Goal: Transaction & Acquisition: Purchase product/service

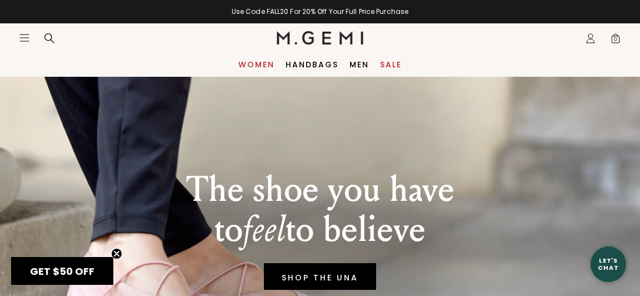
click at [258, 65] on link "Women" at bounding box center [256, 64] width 36 height 9
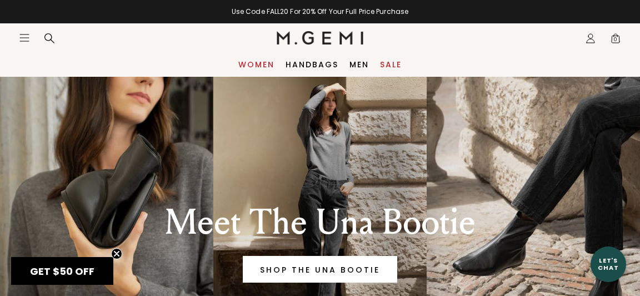
click at [251, 64] on link "Women" at bounding box center [256, 64] width 36 height 9
click at [253, 64] on link "Women" at bounding box center [256, 64] width 36 height 9
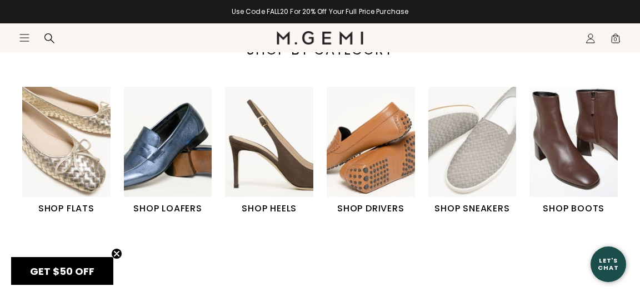
scroll to position [373, 0]
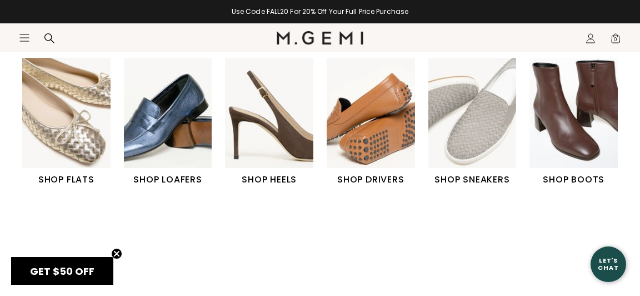
click at [62, 173] on h1 "SHOP FLATS" at bounding box center [66, 179] width 88 height 13
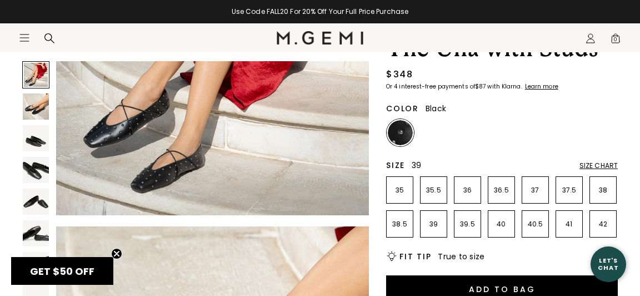
scroll to position [85, 0]
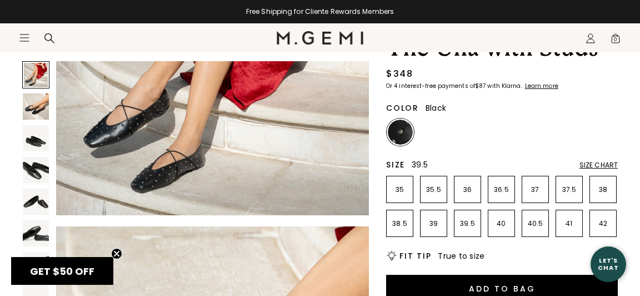
click at [471, 225] on p "39.5" at bounding box center [468, 223] width 26 height 9
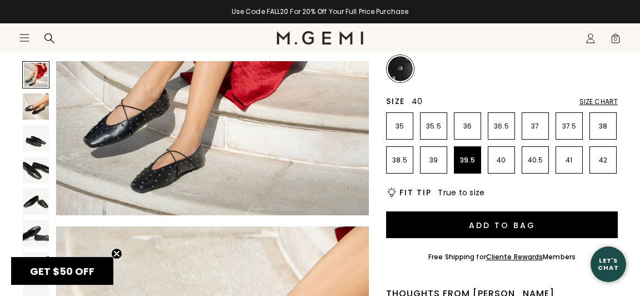
scroll to position [149, 0]
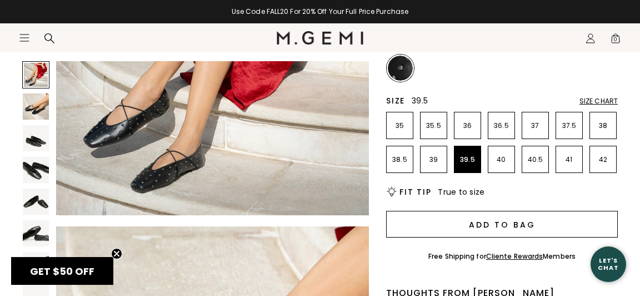
click at [486, 227] on button "Add to Bag" at bounding box center [502, 224] width 232 height 27
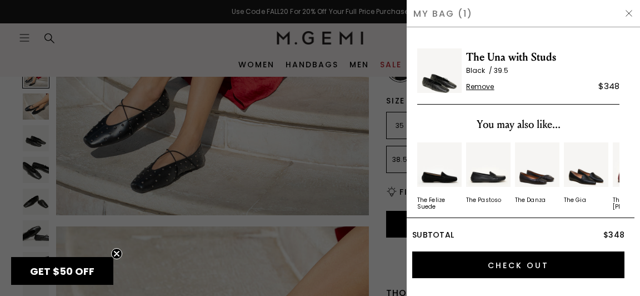
scroll to position [0, 0]
click at [332, 154] on div at bounding box center [320, 148] width 640 height 296
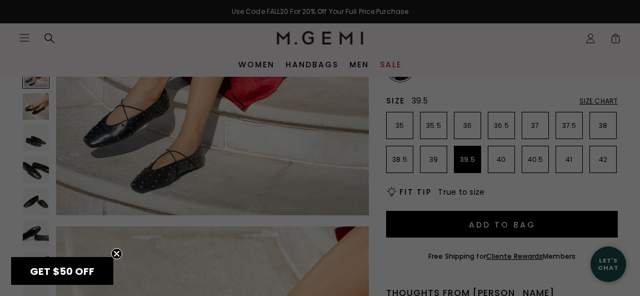
scroll to position [149, 0]
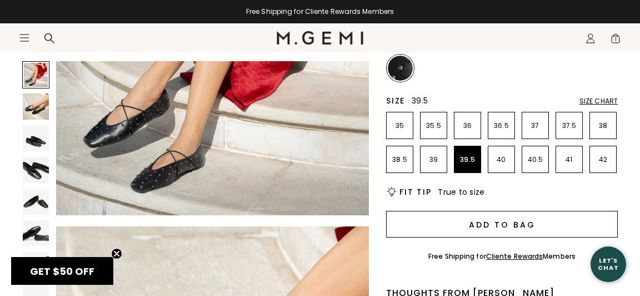
click at [495, 226] on button "Add to Bag" at bounding box center [502, 224] width 232 height 27
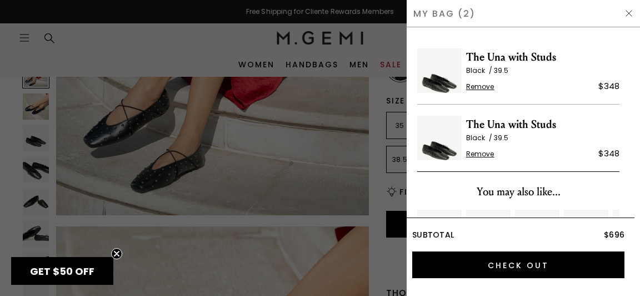
scroll to position [0, 0]
click at [481, 153] on span "Remove" at bounding box center [480, 154] width 28 height 9
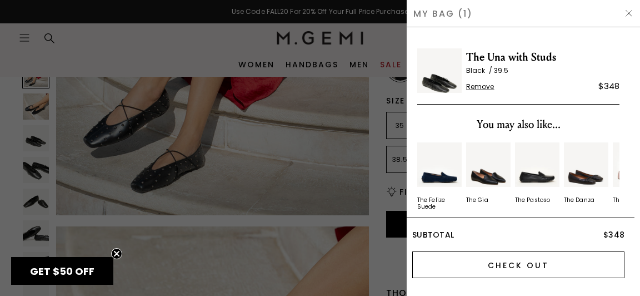
click at [525, 269] on input "Check Out" at bounding box center [518, 264] width 212 height 27
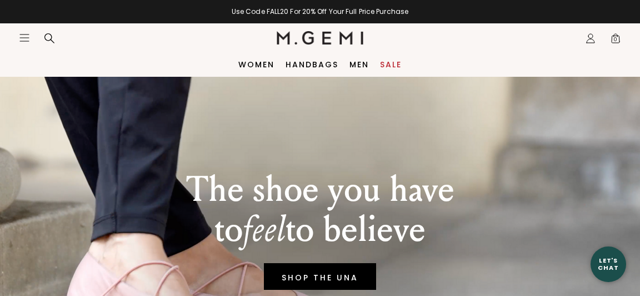
click at [591, 37] on icon "Icons/20x20/profile@2x" at bounding box center [590, 38] width 11 height 11
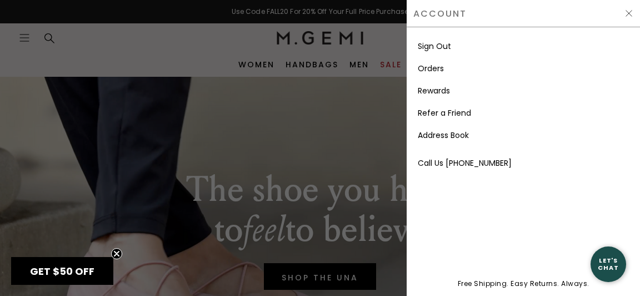
click at [434, 70] on link "Orders" at bounding box center [431, 68] width 26 height 11
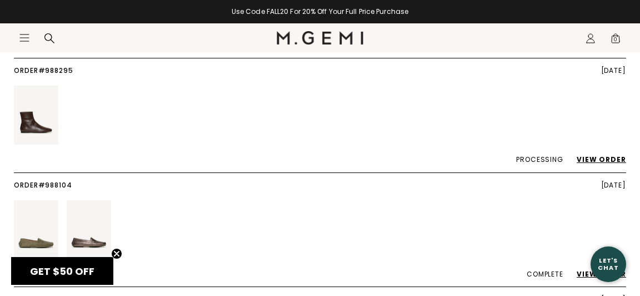
scroll to position [764, 0]
click at [614, 154] on link "View Order" at bounding box center [596, 158] width 61 height 9
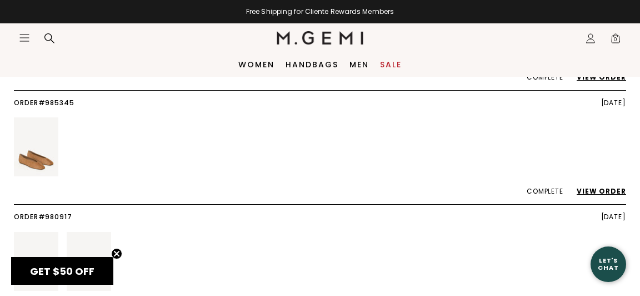
scroll to position [1192, 0]
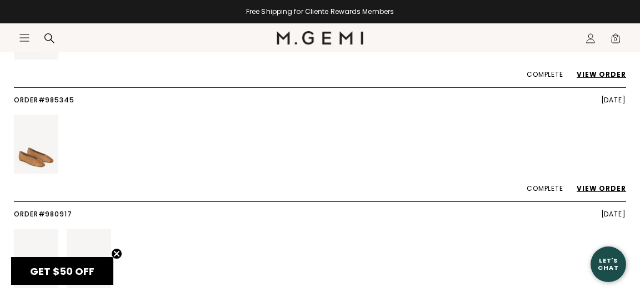
click at [608, 183] on link "View Order" at bounding box center [596, 187] width 61 height 9
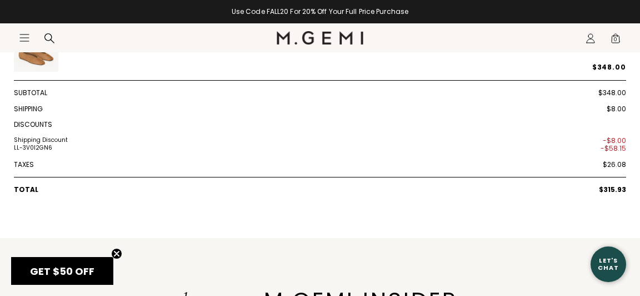
scroll to position [375, 0]
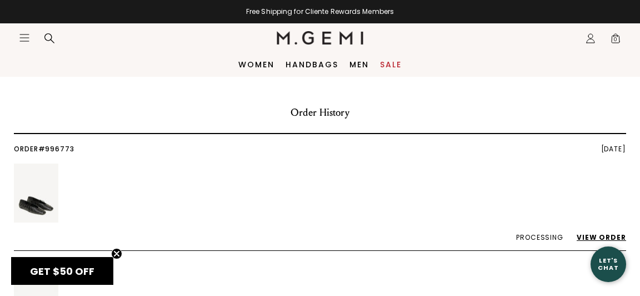
click at [325, 42] on img at bounding box center [320, 37] width 87 height 13
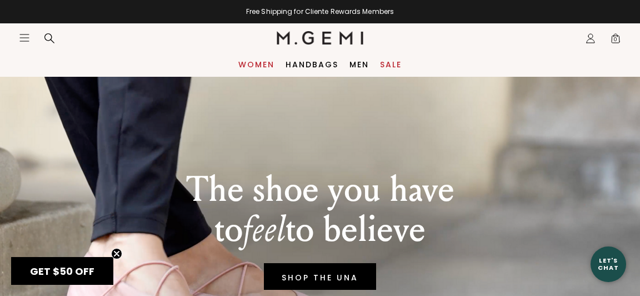
click at [247, 64] on link "Women" at bounding box center [256, 64] width 36 height 9
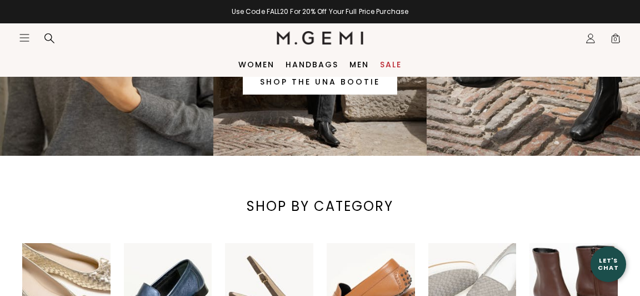
scroll to position [187, 0]
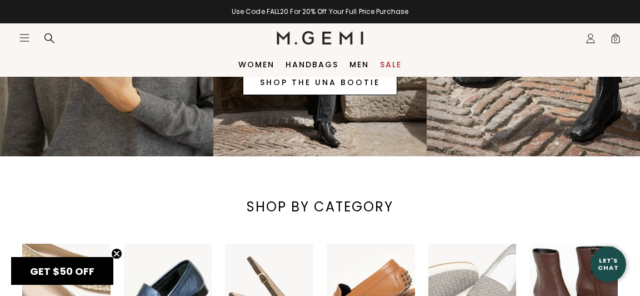
click at [324, 86] on link "SHOP THE UNA BOOTIE" at bounding box center [320, 81] width 155 height 27
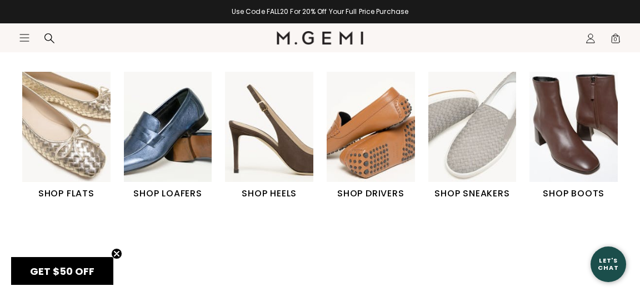
scroll to position [360, 0]
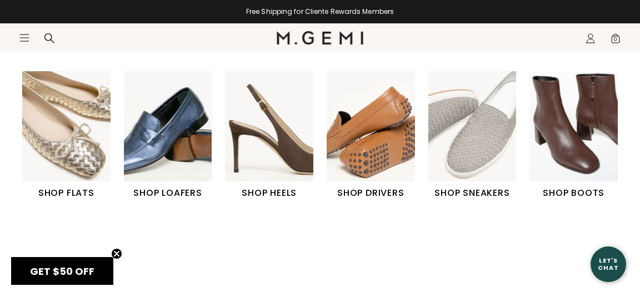
click at [79, 187] on h1 "SHOP FLATS" at bounding box center [66, 192] width 88 height 13
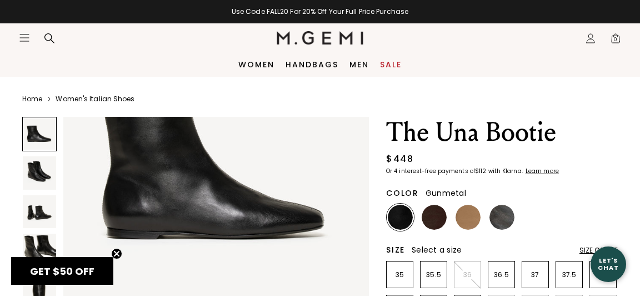
click at [507, 219] on img at bounding box center [502, 217] width 25 height 25
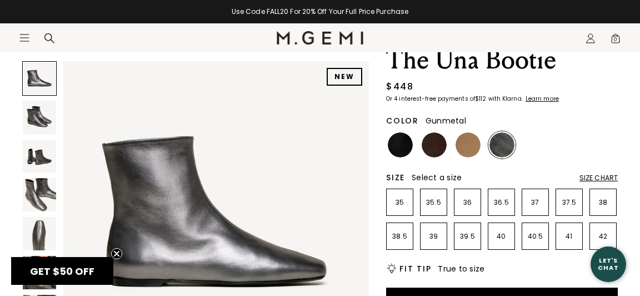
scroll to position [77, 0]
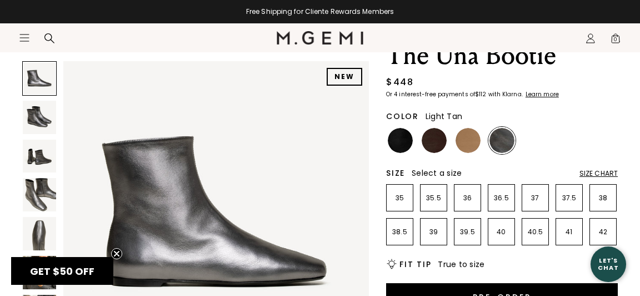
click at [474, 139] on img at bounding box center [468, 140] width 25 height 25
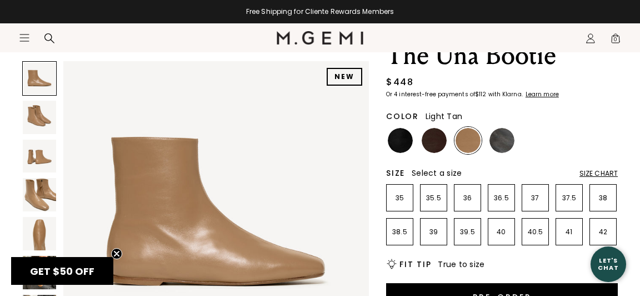
scroll to position [31, 0]
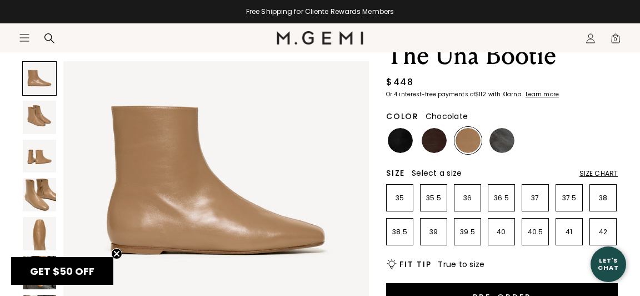
click at [436, 145] on img at bounding box center [434, 140] width 25 height 25
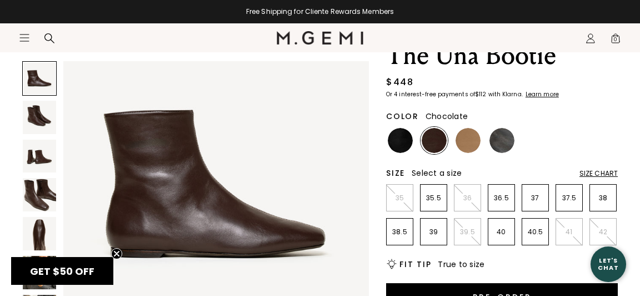
scroll to position [30, 0]
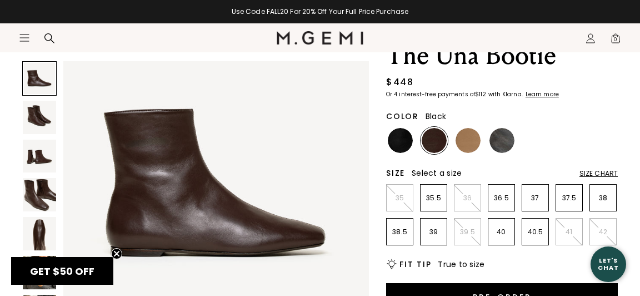
click at [396, 136] on img at bounding box center [400, 140] width 25 height 25
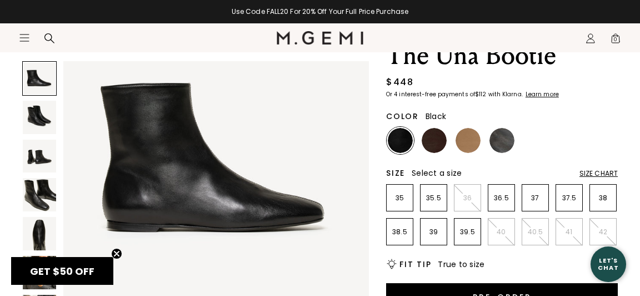
scroll to position [54, 0]
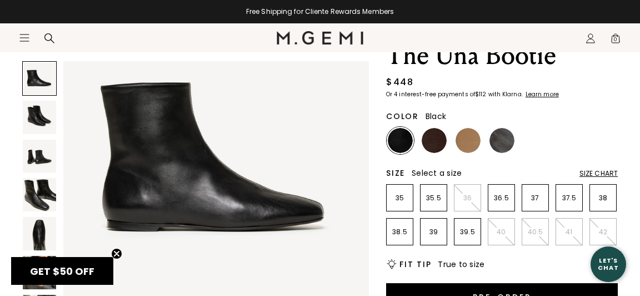
click at [400, 146] on img at bounding box center [400, 140] width 25 height 25
click at [436, 142] on img at bounding box center [434, 140] width 25 height 25
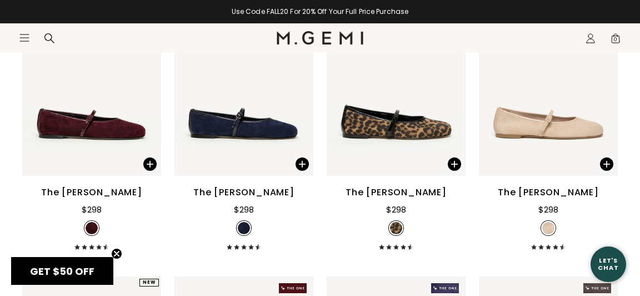
scroll to position [1668, 1]
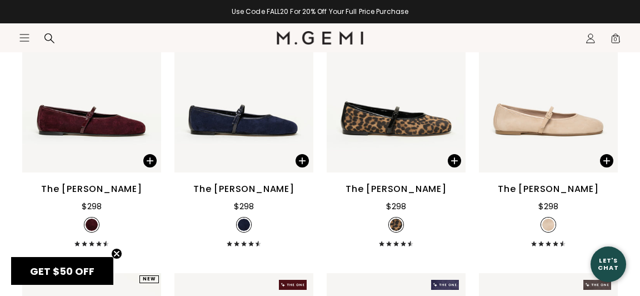
click at [251, 196] on div "The [PERSON_NAME]" at bounding box center [243, 188] width 101 height 13
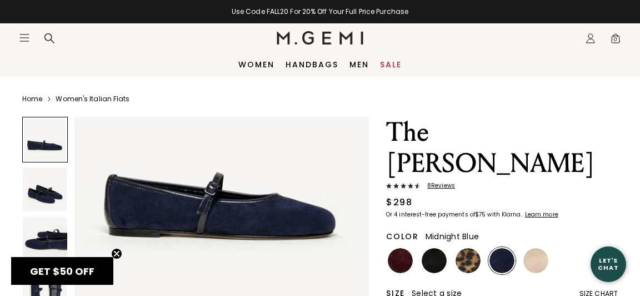
click at [47, 199] on img at bounding box center [45, 189] width 44 height 44
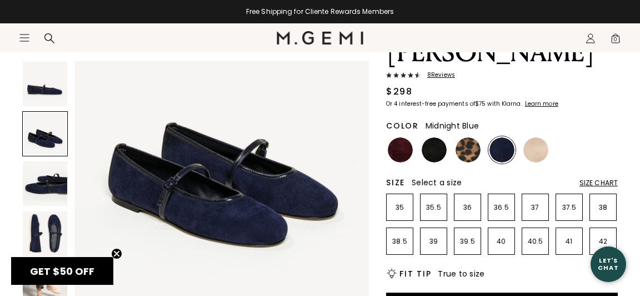
scroll to position [112, 0]
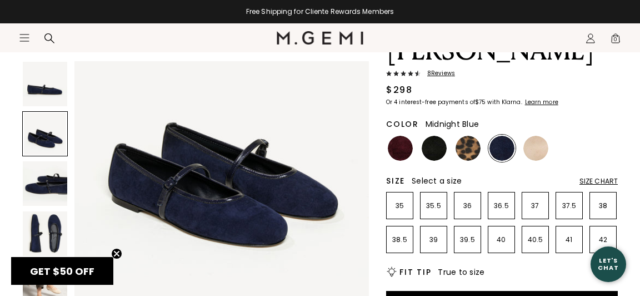
click at [51, 233] on img at bounding box center [45, 233] width 44 height 44
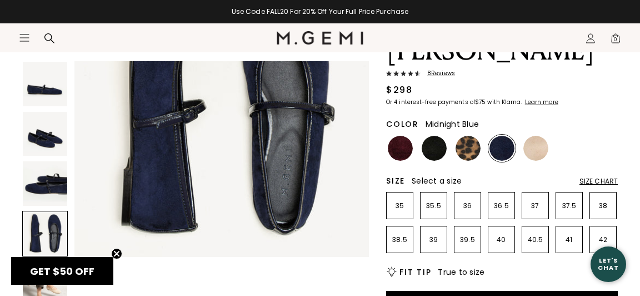
scroll to position [1019, 0]
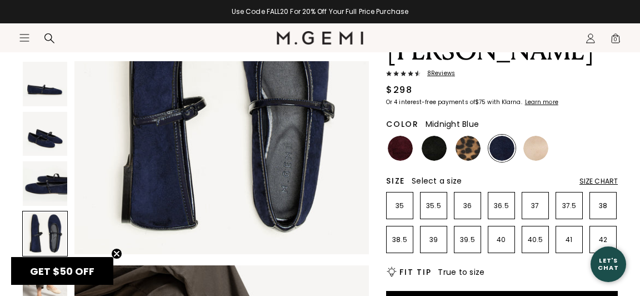
click at [62, 222] on div at bounding box center [45, 234] width 46 height 46
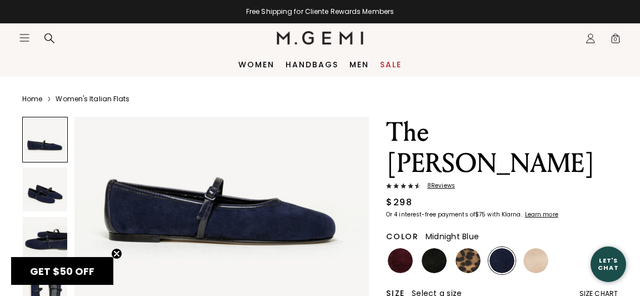
scroll to position [93, 0]
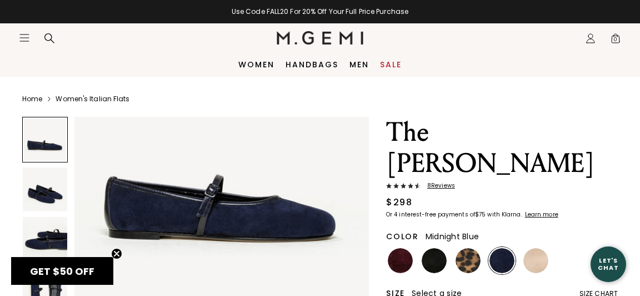
click at [441, 182] on span "8 Review s" at bounding box center [438, 185] width 34 height 7
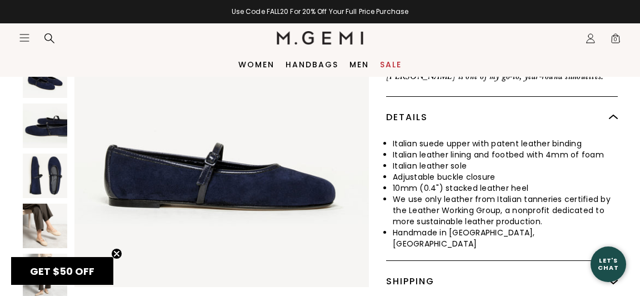
scroll to position [10, 0]
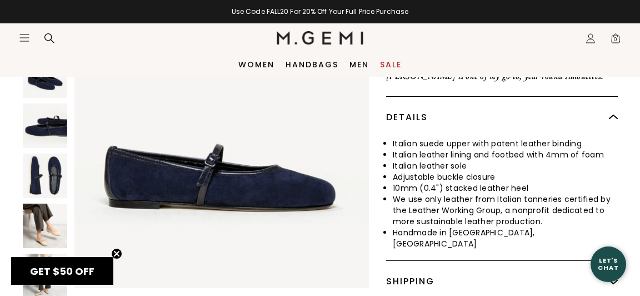
click at [57, 253] on img at bounding box center [45, 275] width 44 height 44
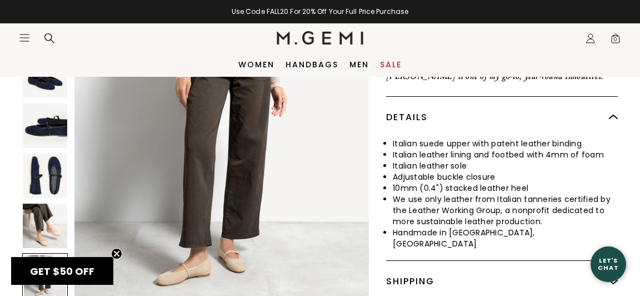
scroll to position [1529, 0]
click at [61, 203] on img at bounding box center [45, 225] width 44 height 44
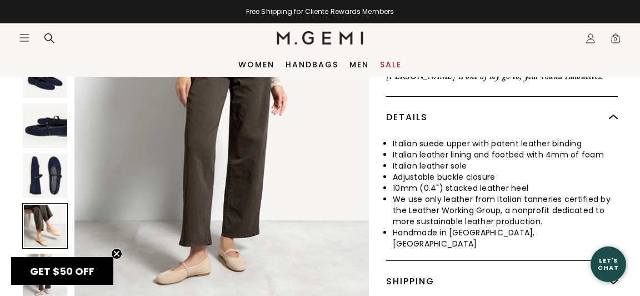
scroll to position [1223, 0]
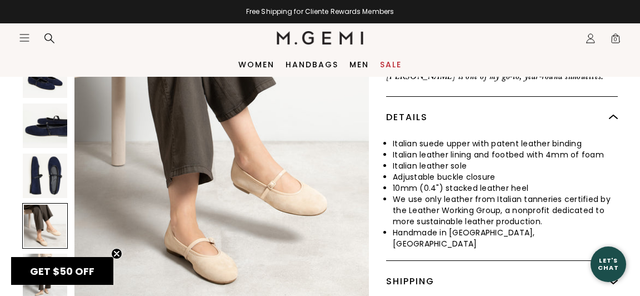
click at [287, 163] on img at bounding box center [221, 150] width 295 height 295
click at [57, 154] on img at bounding box center [45, 175] width 44 height 44
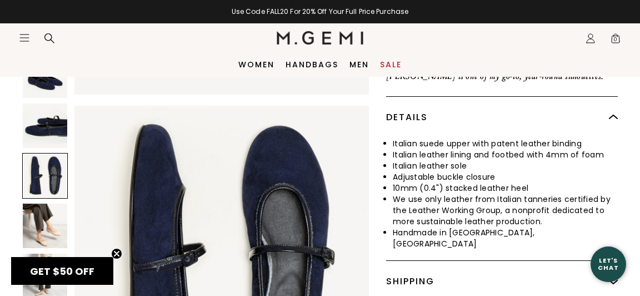
scroll to position [811, 0]
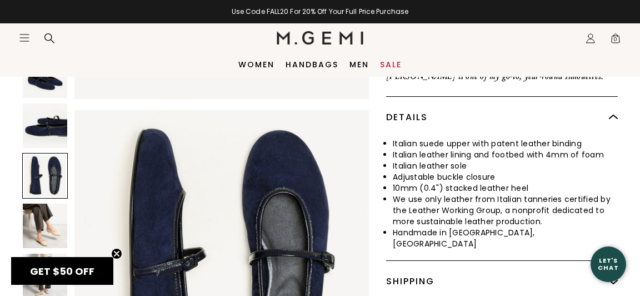
click at [44, 153] on div at bounding box center [45, 176] width 46 height 46
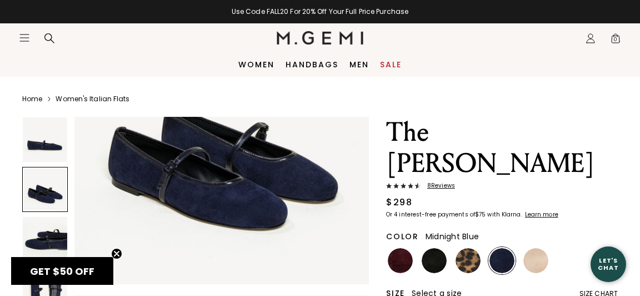
scroll to position [435, 0]
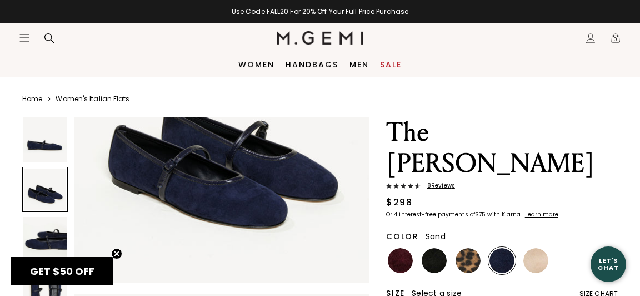
click at [537, 248] on img at bounding box center [536, 260] width 25 height 25
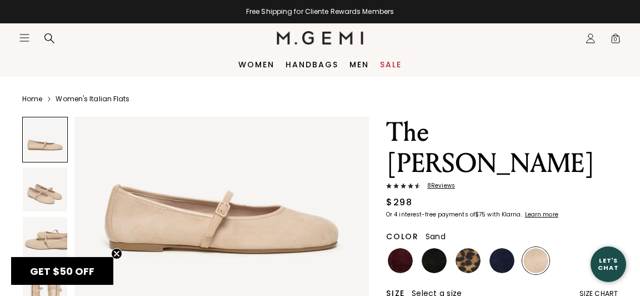
scroll to position [85, 0]
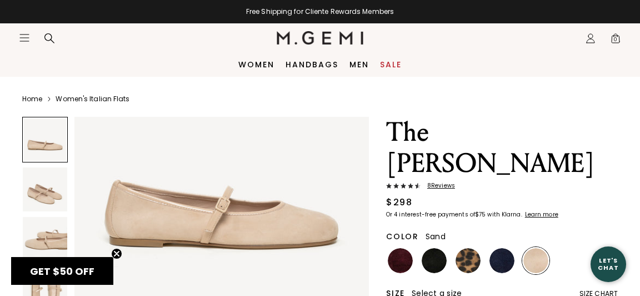
click at [58, 233] on img at bounding box center [45, 239] width 44 height 44
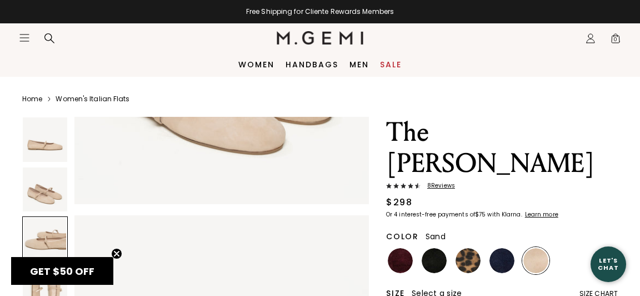
scroll to position [612, 0]
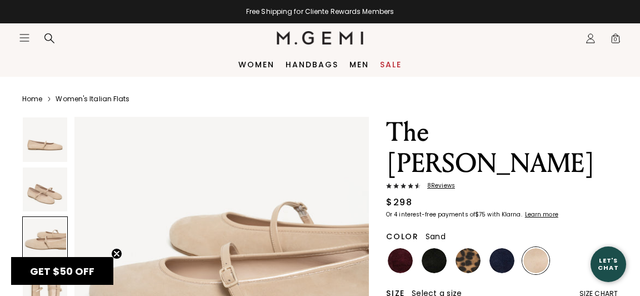
click at [55, 222] on div at bounding box center [45, 239] width 46 height 46
click at [35, 197] on img at bounding box center [45, 189] width 44 height 44
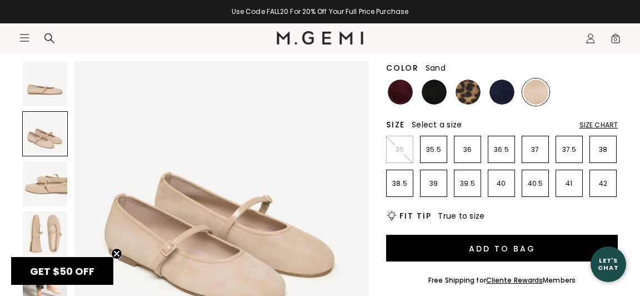
scroll to position [167, 0]
